Goal: Download file/media

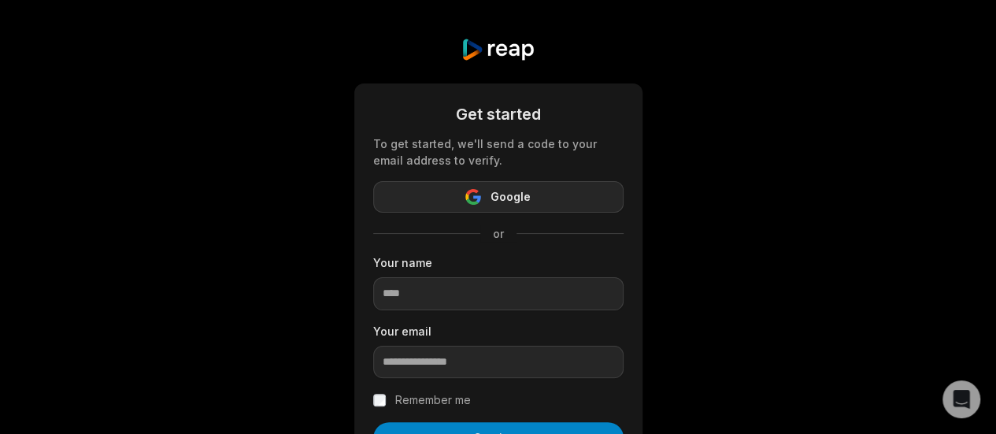
click at [467, 196] on icon "button" at bounding box center [466, 197] width 3 height 7
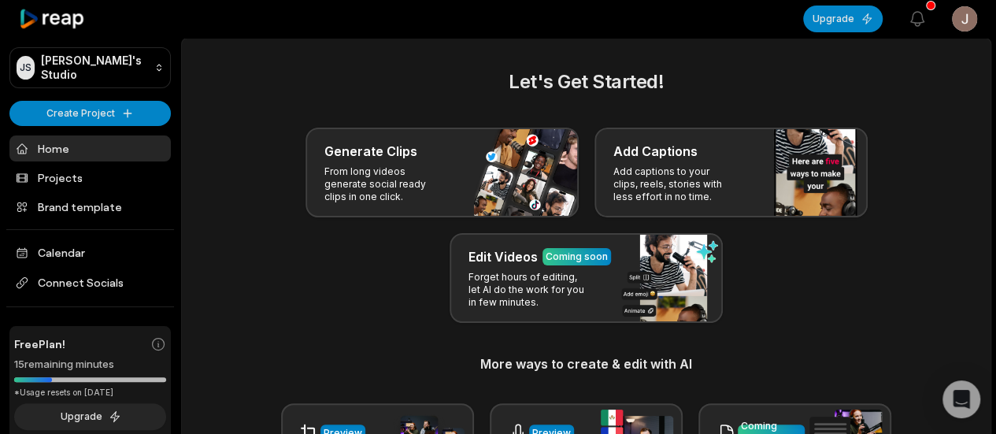
click at [86, 176] on link "Projects" at bounding box center [89, 178] width 161 height 26
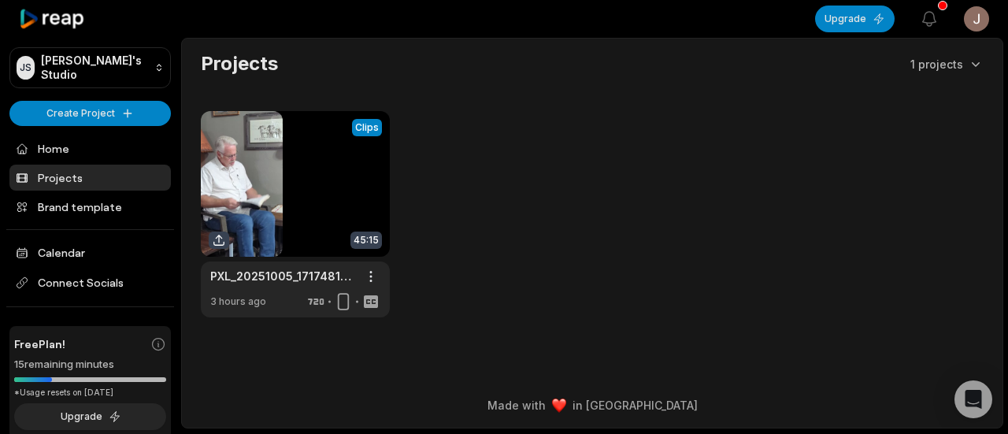
click at [211, 164] on link at bounding box center [295, 214] width 189 height 206
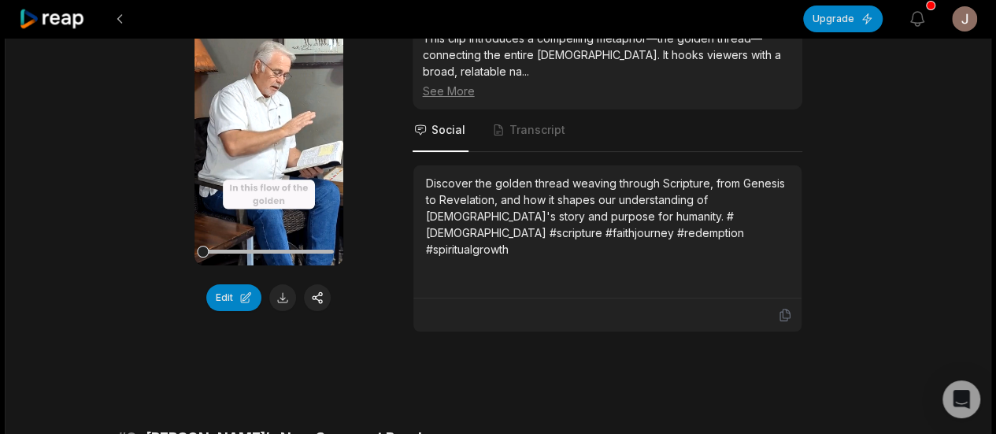
scroll to position [2904, 0]
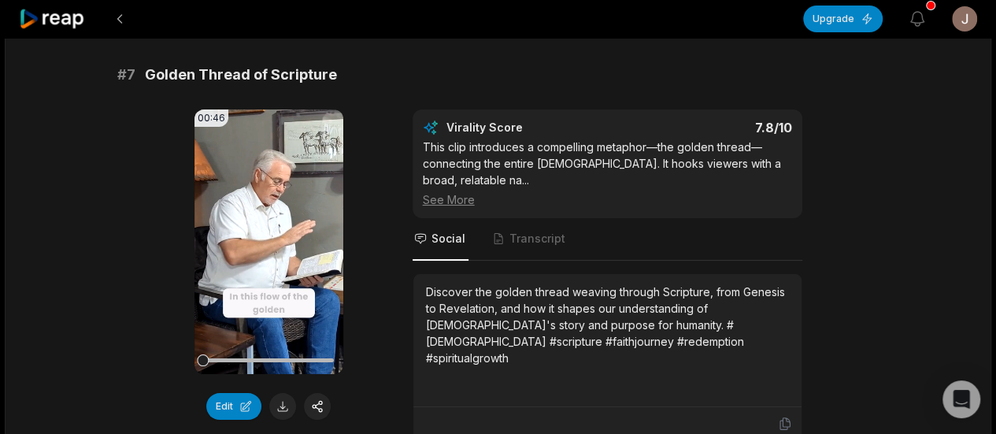
click at [216, 393] on button "Edit" at bounding box center [233, 406] width 55 height 27
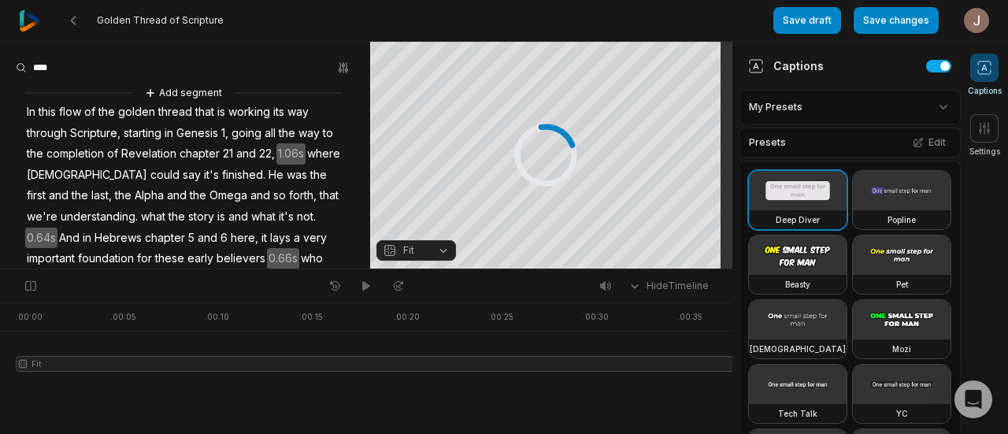
click at [853, 210] on video at bounding box center [902, 190] width 98 height 39
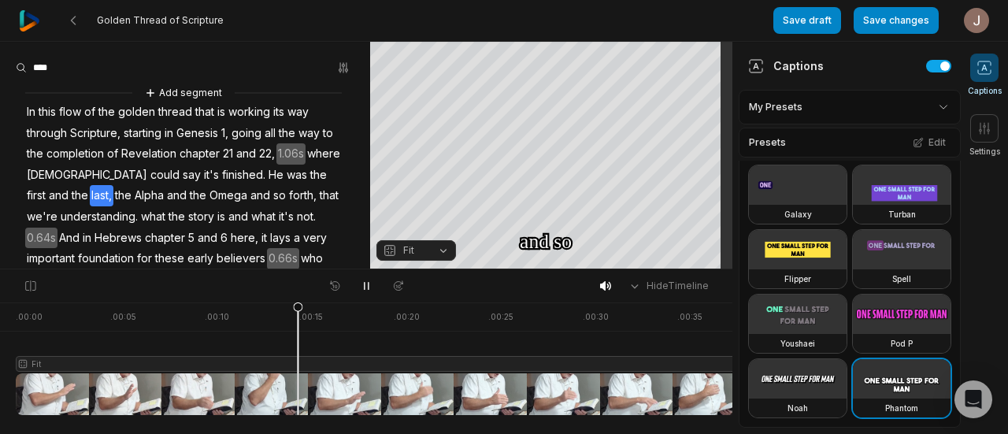
scroll to position [1036, 0]
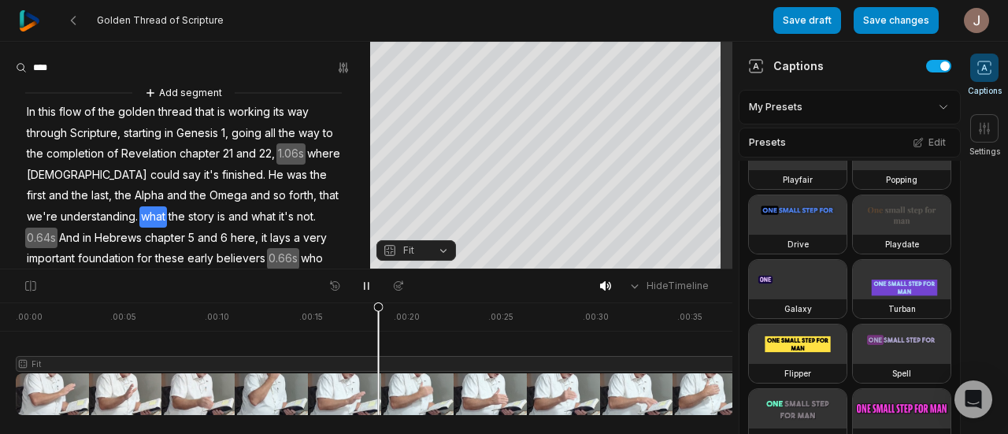
click at [882, 240] on div "Deep Diver Popline Beasty Pet Zen Mozi Tech Talk YC Playfair Popping Drive Play…" at bounding box center [850, 192] width 222 height 660
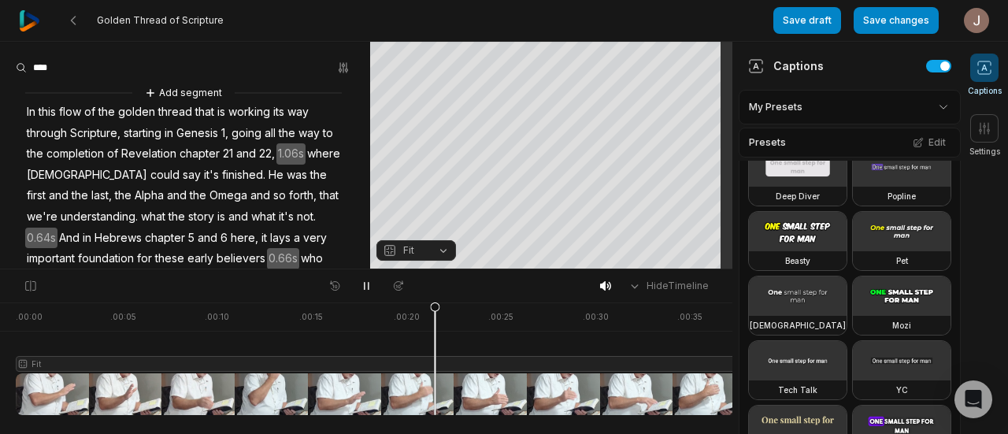
scroll to position [0, 0]
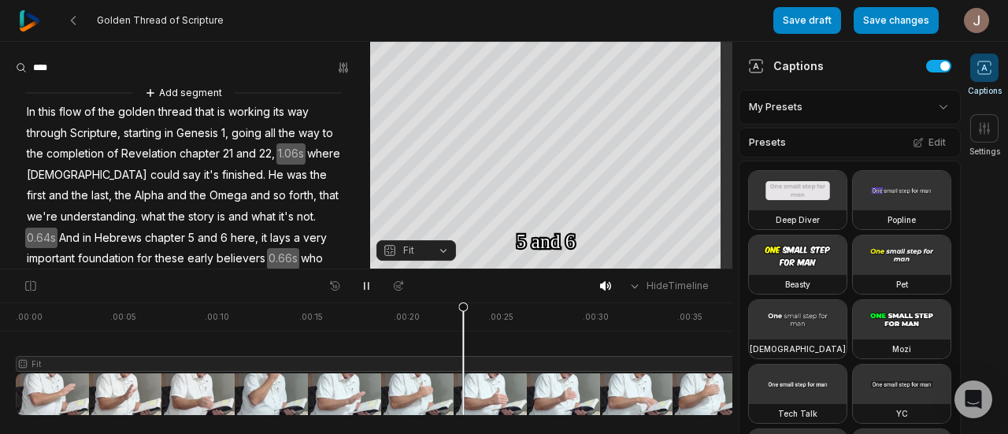
click at [934, 141] on button "Edit" at bounding box center [929, 142] width 43 height 20
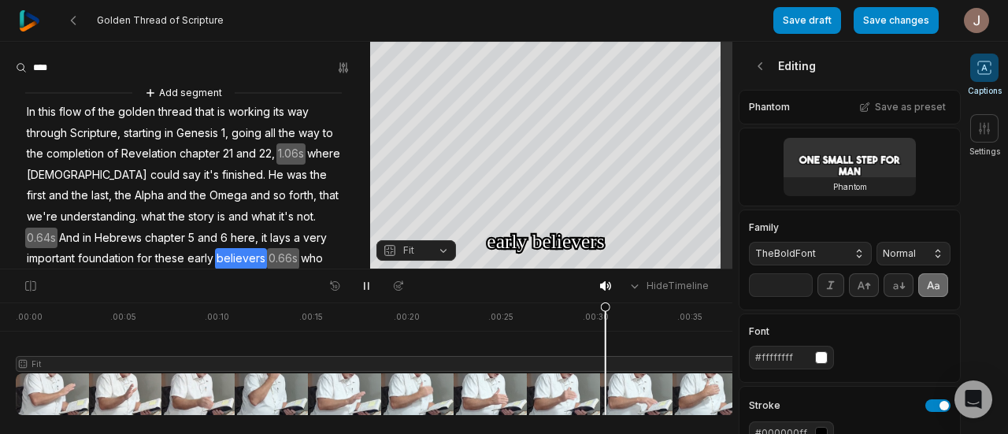
click at [891, 287] on icon at bounding box center [898, 284] width 17 height 17
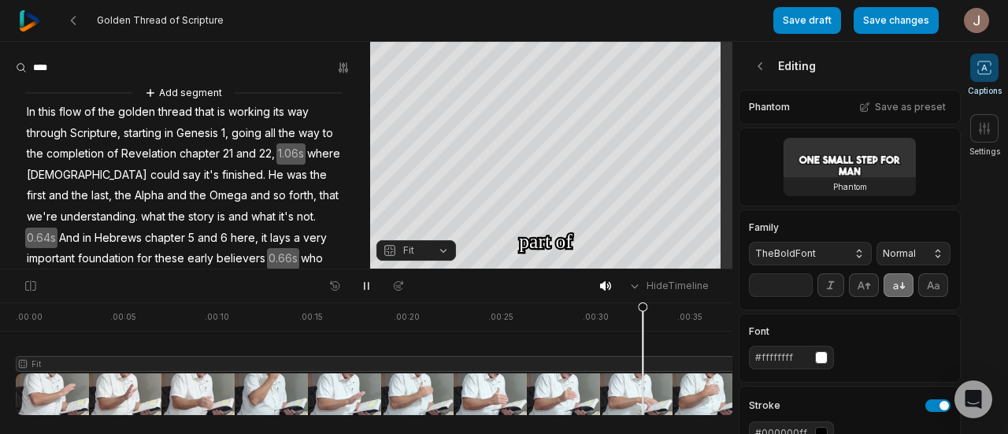
click at [891, 287] on icon at bounding box center [898, 284] width 17 height 17
click at [811, 253] on span "TheBoldFont" at bounding box center [797, 253] width 85 height 14
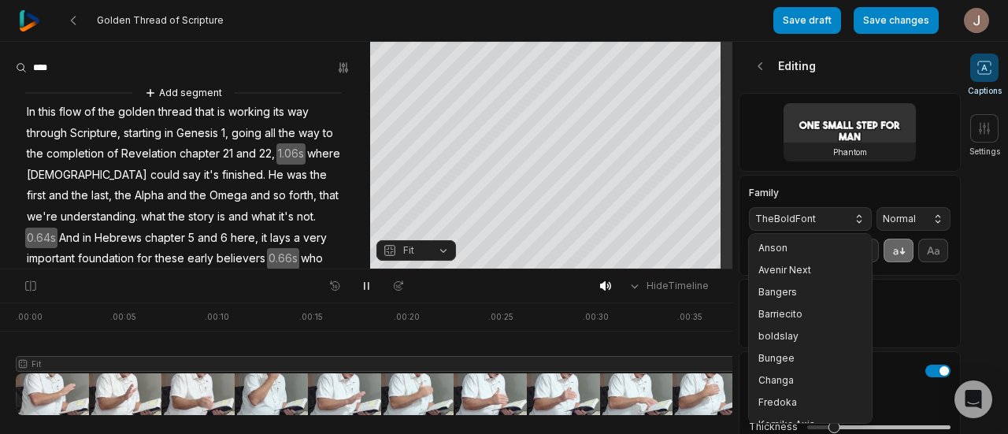
scroll to position [410, 0]
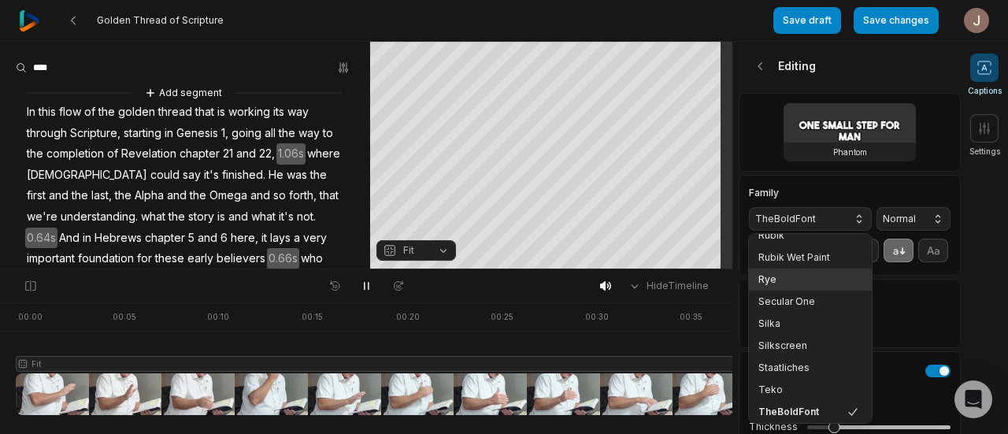
click at [806, 269] on div "Rye" at bounding box center [810, 280] width 123 height 22
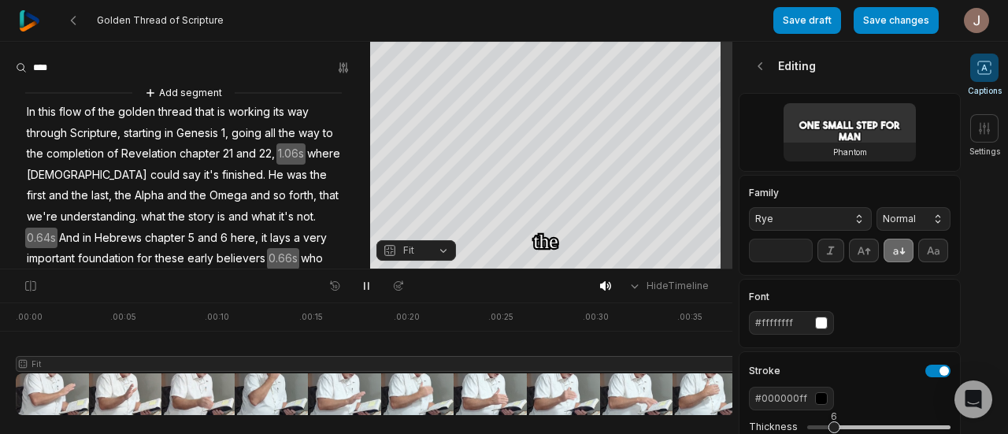
click at [815, 226] on button "Rye" at bounding box center [810, 219] width 123 height 24
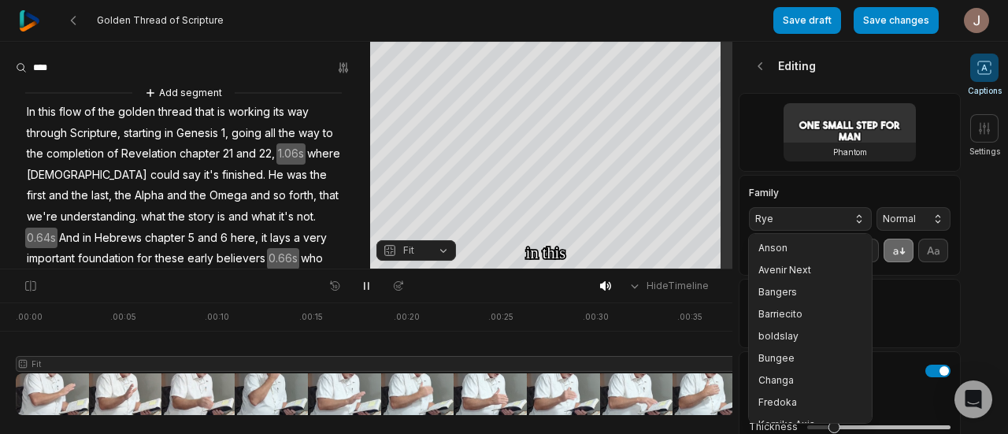
scroll to position [277, 0]
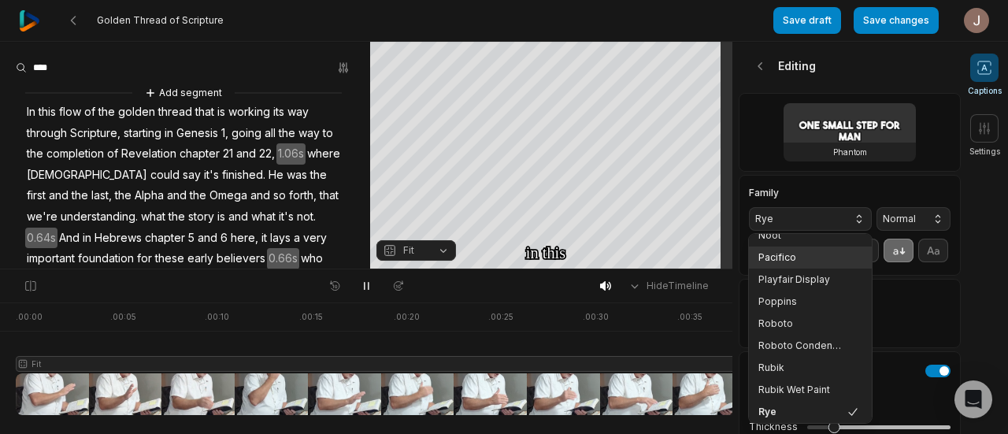
click at [807, 247] on div "Pacifico" at bounding box center [810, 257] width 123 height 22
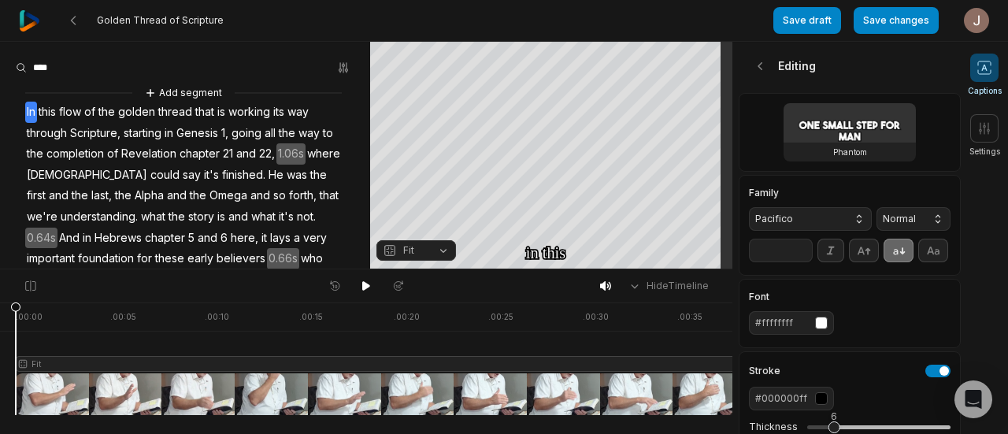
click at [807, 220] on span "Pacifico" at bounding box center [797, 219] width 85 height 14
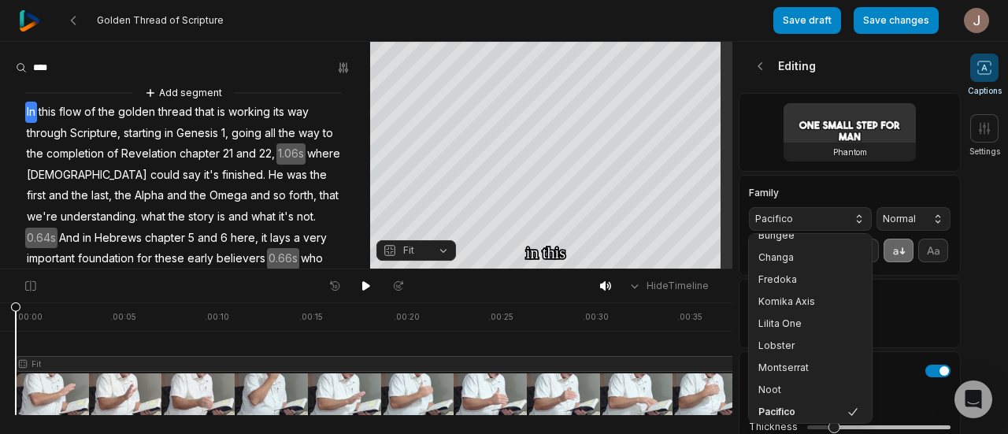
scroll to position [0, 0]
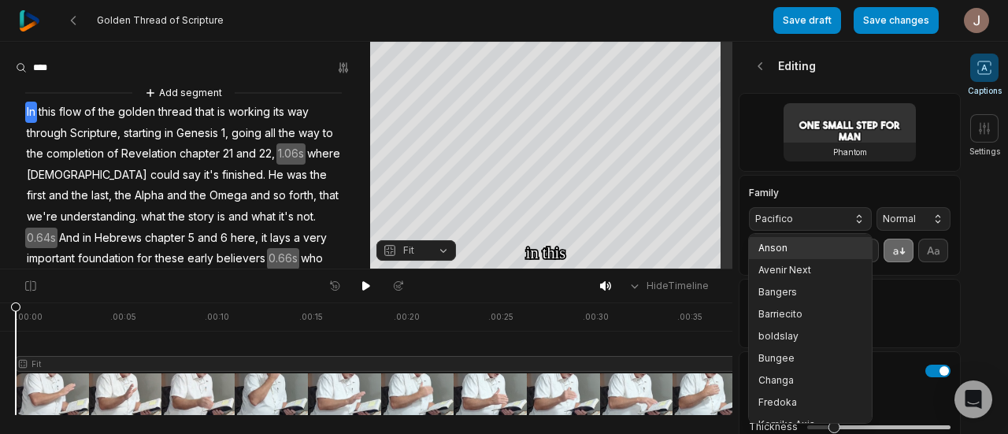
click at [836, 238] on div "Anson" at bounding box center [810, 248] width 123 height 22
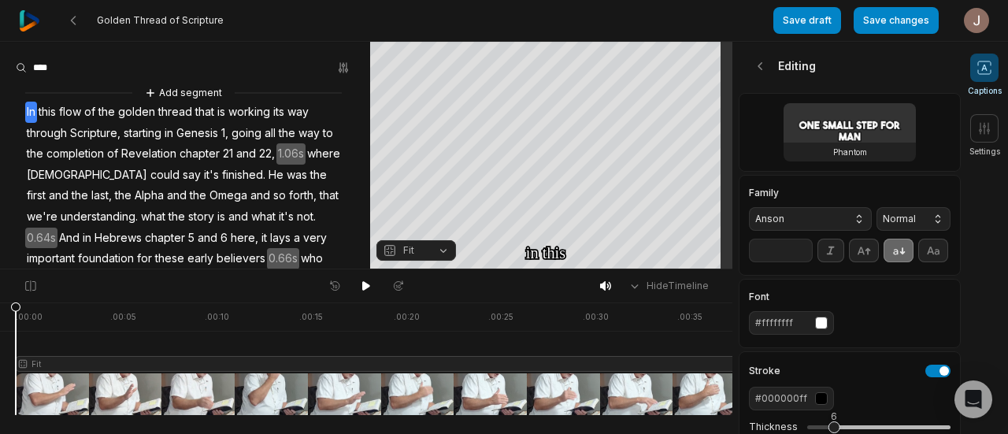
click at [822, 218] on span "Anson" at bounding box center [797, 219] width 85 height 14
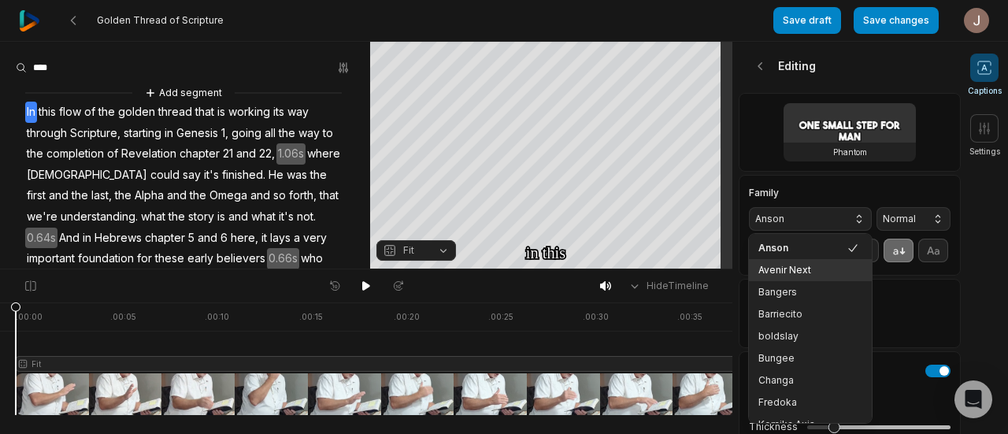
click at [811, 264] on span "Avenir Next" at bounding box center [800, 270] width 85 height 13
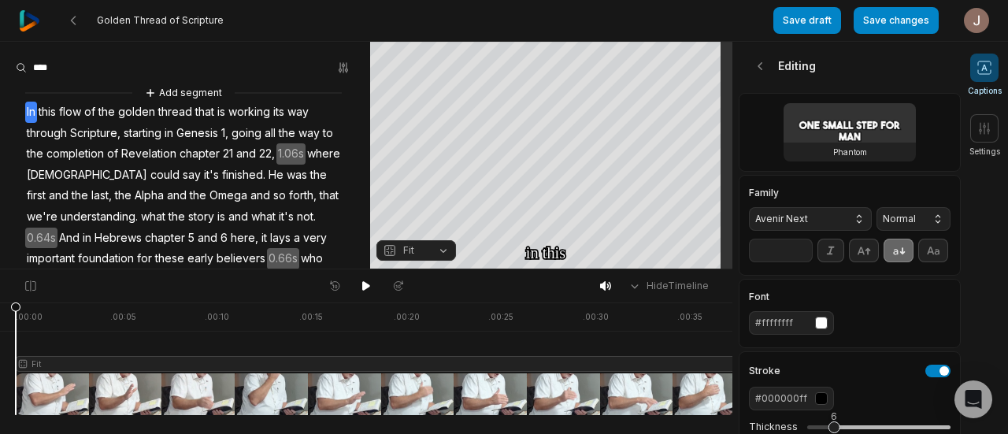
click at [857, 249] on icon at bounding box center [863, 250] width 17 height 17
click at [896, 256] on icon at bounding box center [898, 250] width 17 height 17
click at [758, 58] on icon at bounding box center [761, 66] width 16 height 16
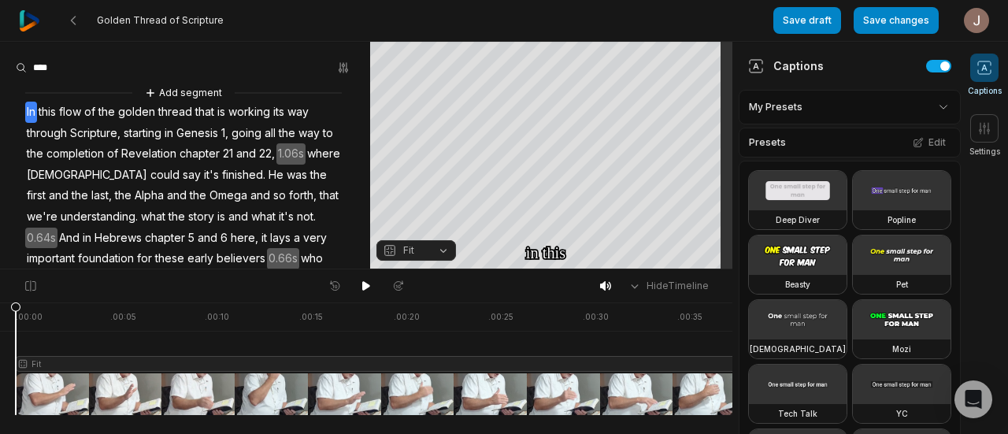
click at [776, 207] on video at bounding box center [798, 190] width 98 height 39
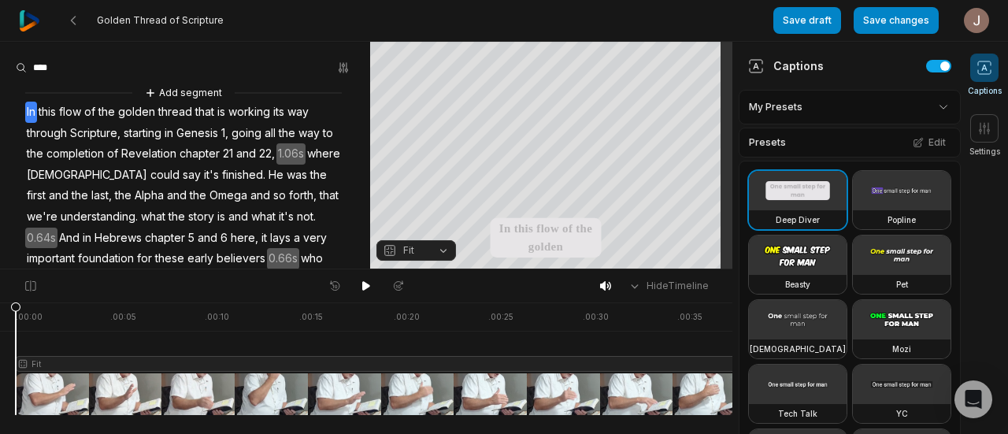
click at [365, 289] on icon at bounding box center [366, 285] width 8 height 9
click at [76, 23] on icon at bounding box center [73, 20] width 13 height 13
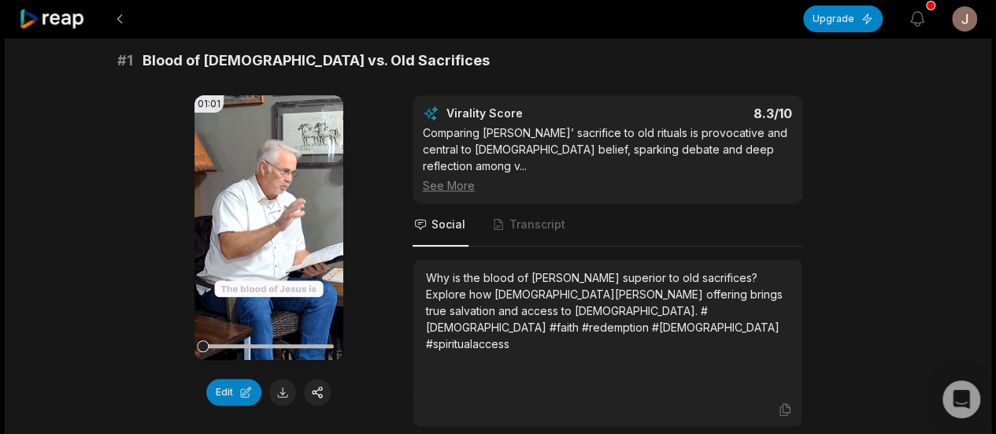
scroll to position [170, 0]
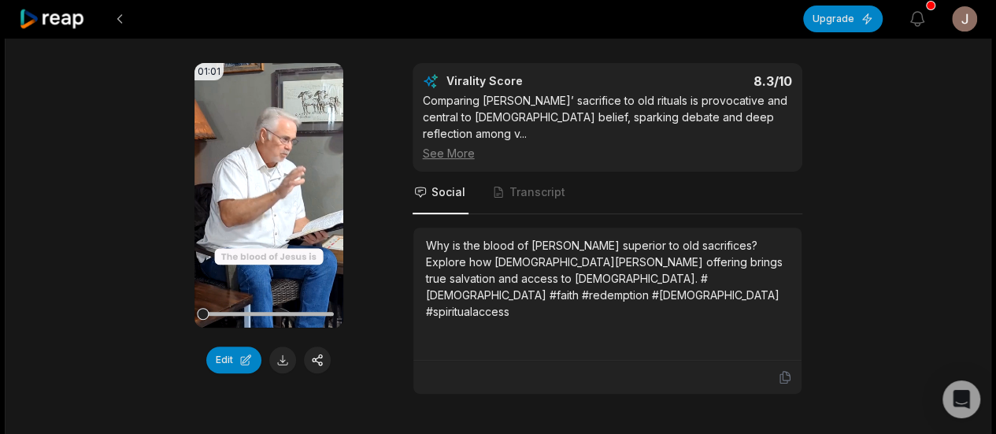
click at [285, 317] on div at bounding box center [268, 314] width 131 height 28
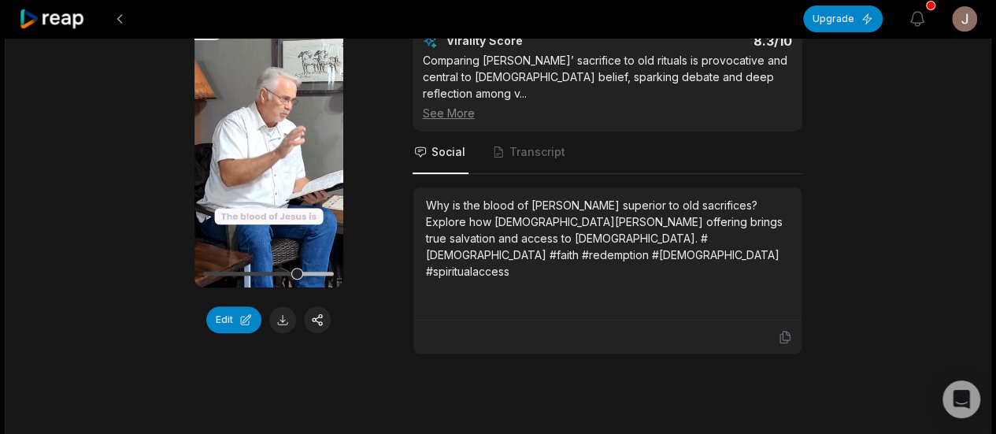
click at [280, 317] on button at bounding box center [282, 319] width 27 height 27
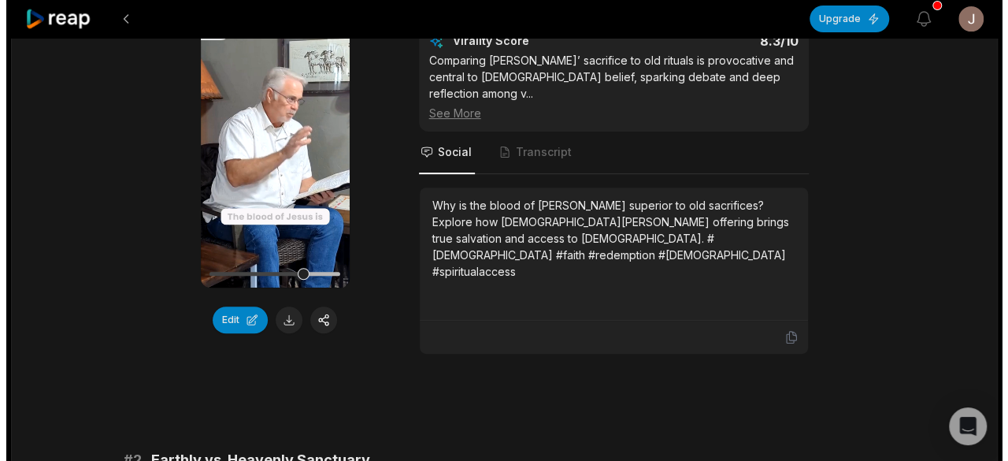
scroll to position [210, 0]
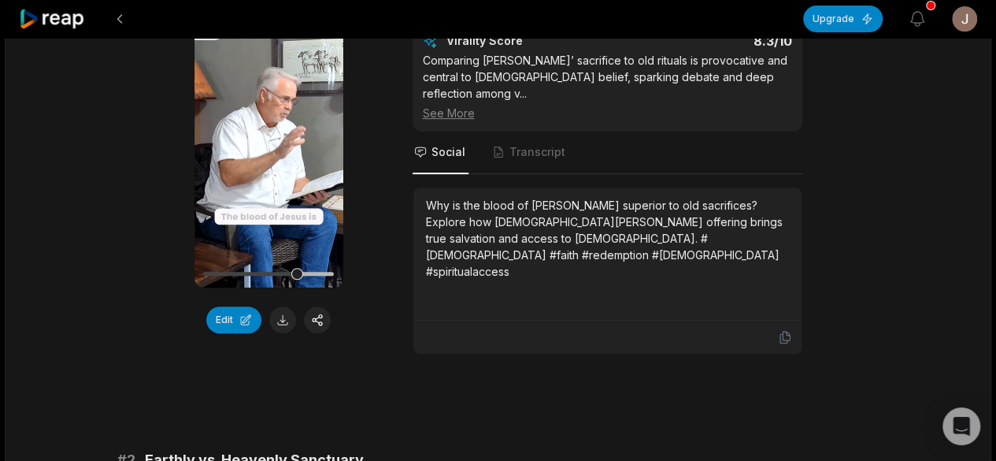
click at [312, 316] on button at bounding box center [317, 319] width 27 height 27
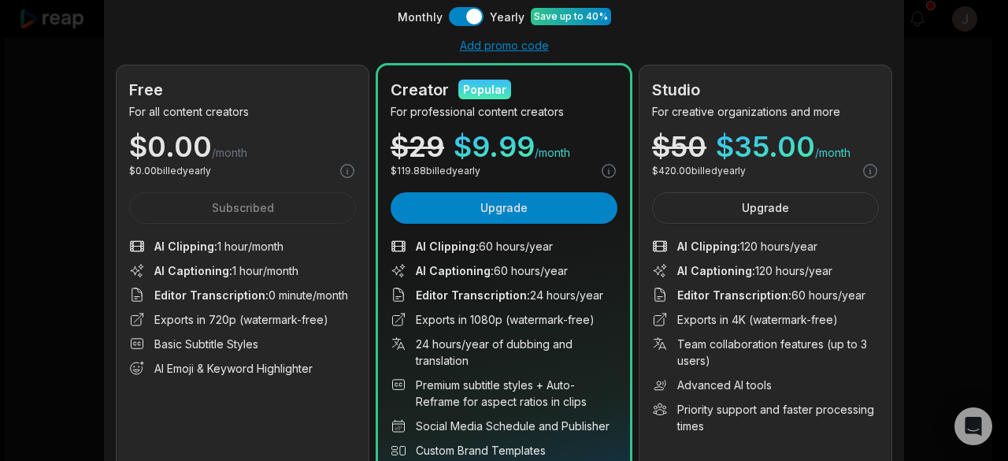
scroll to position [76, 0]
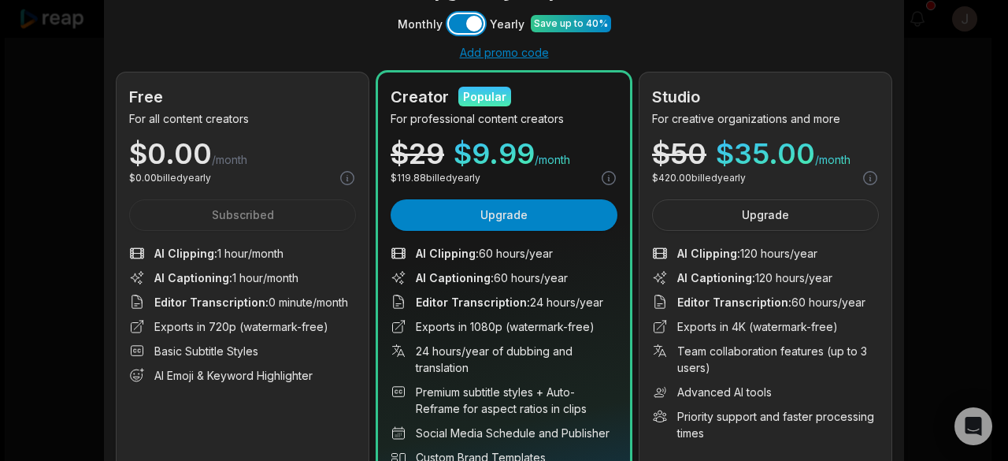
click at [461, 17] on button "Use setting" at bounding box center [466, 23] width 35 height 19
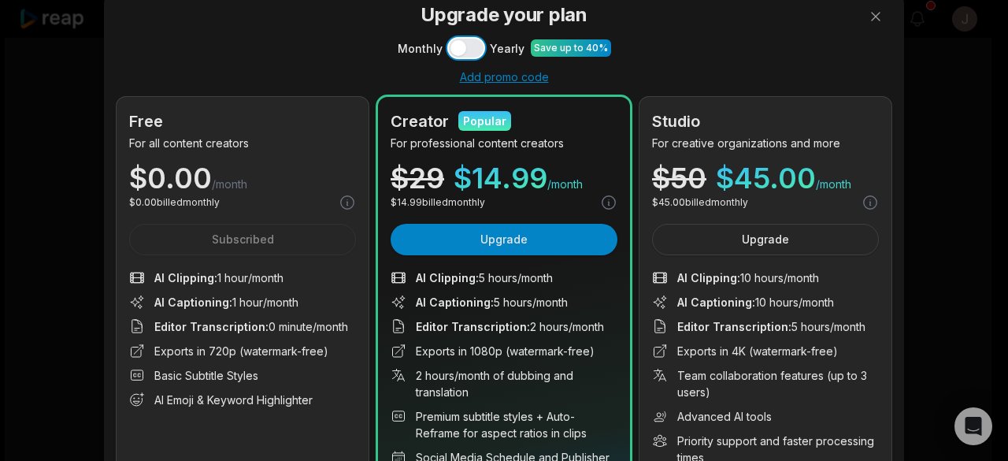
scroll to position [34, 0]
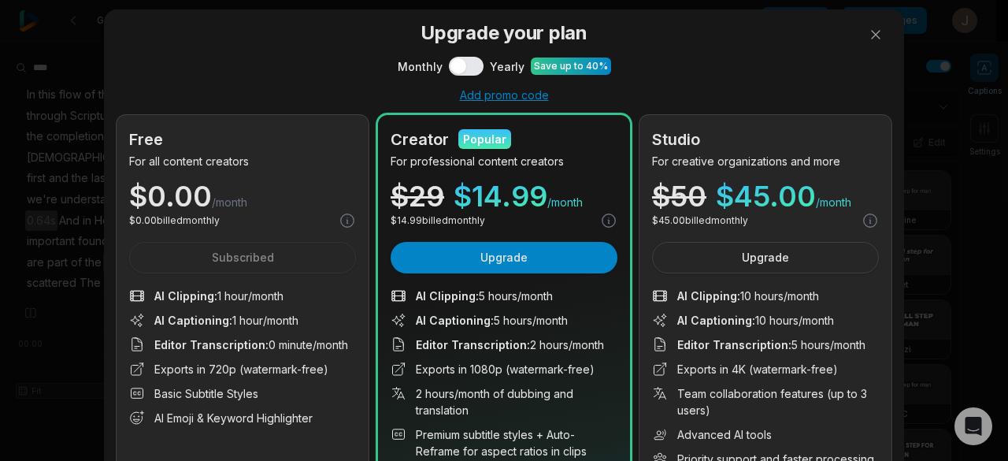
click at [863, 40] on button at bounding box center [876, 35] width 32 height 32
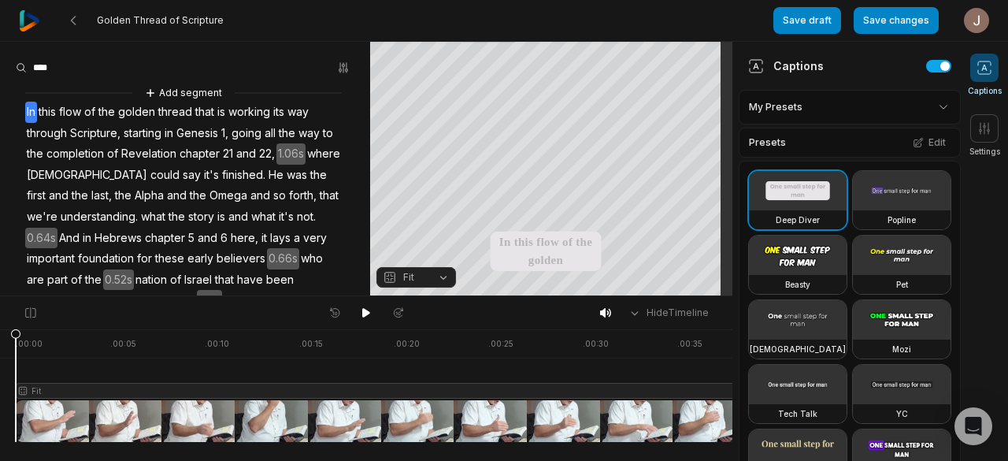
click at [69, 22] on icon at bounding box center [73, 20] width 13 height 13
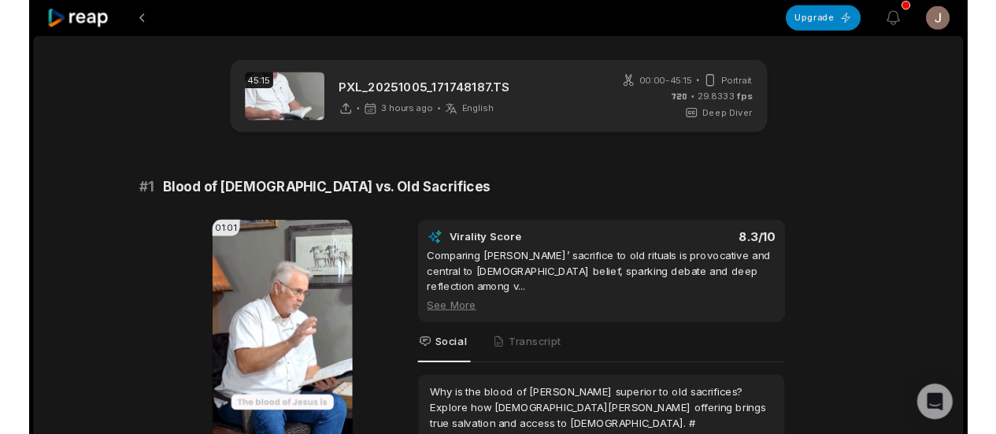
scroll to position [128, 0]
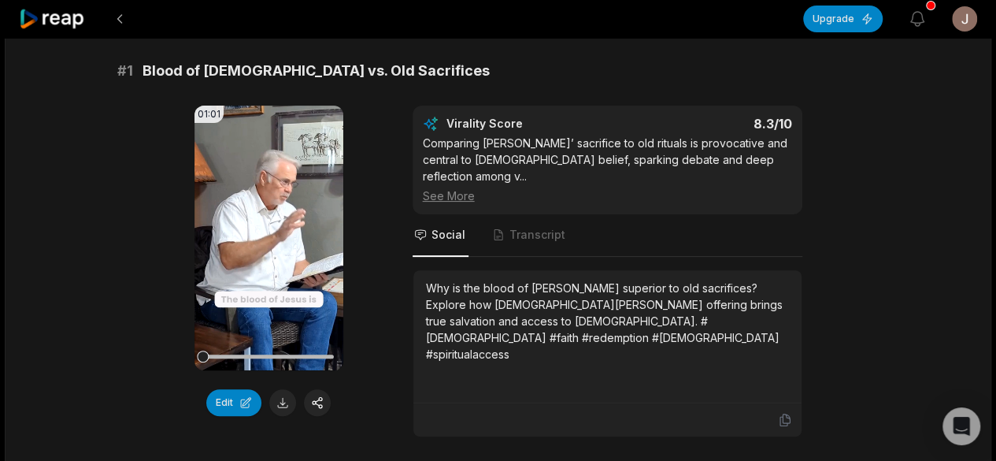
click at [275, 404] on button at bounding box center [282, 402] width 27 height 27
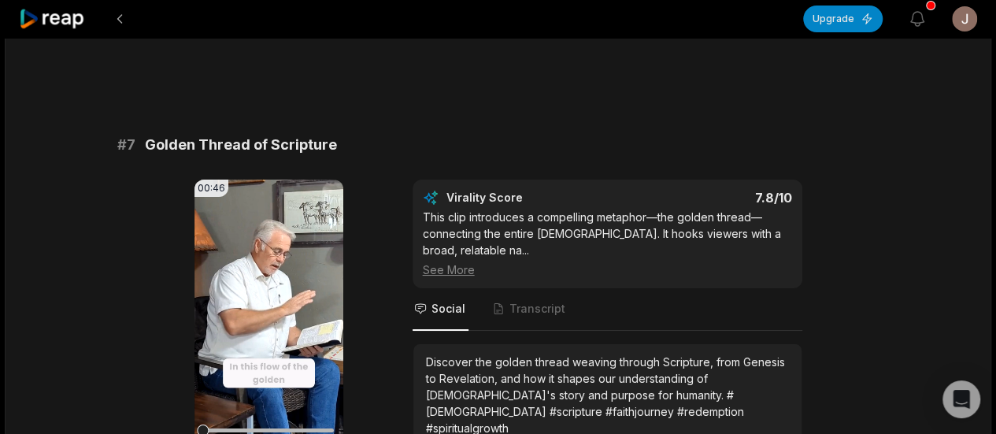
scroll to position [2867, 0]
